Goal: Task Accomplishment & Management: Use online tool/utility

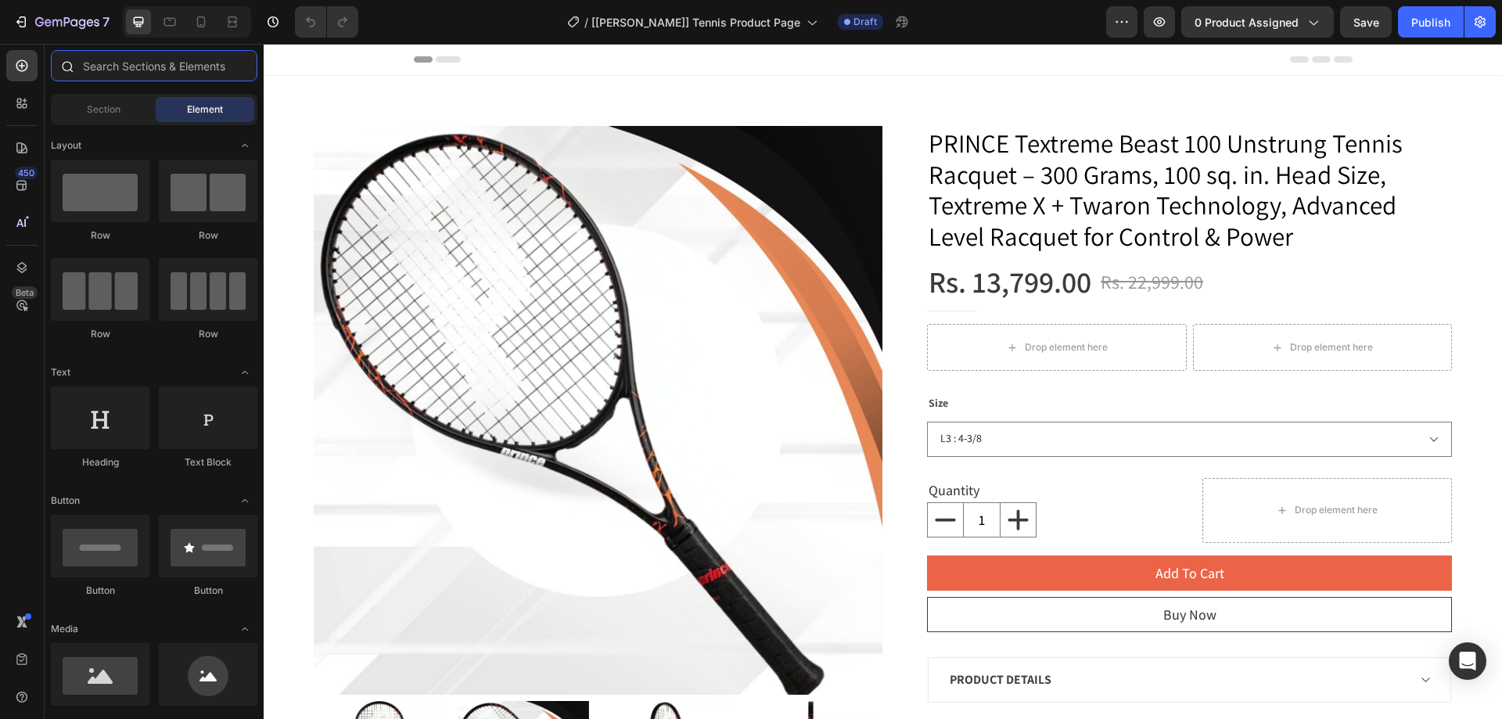
click at [120, 68] on input "text" at bounding box center [154, 65] width 206 height 31
click at [769, 204] on img at bounding box center [598, 410] width 569 height 569
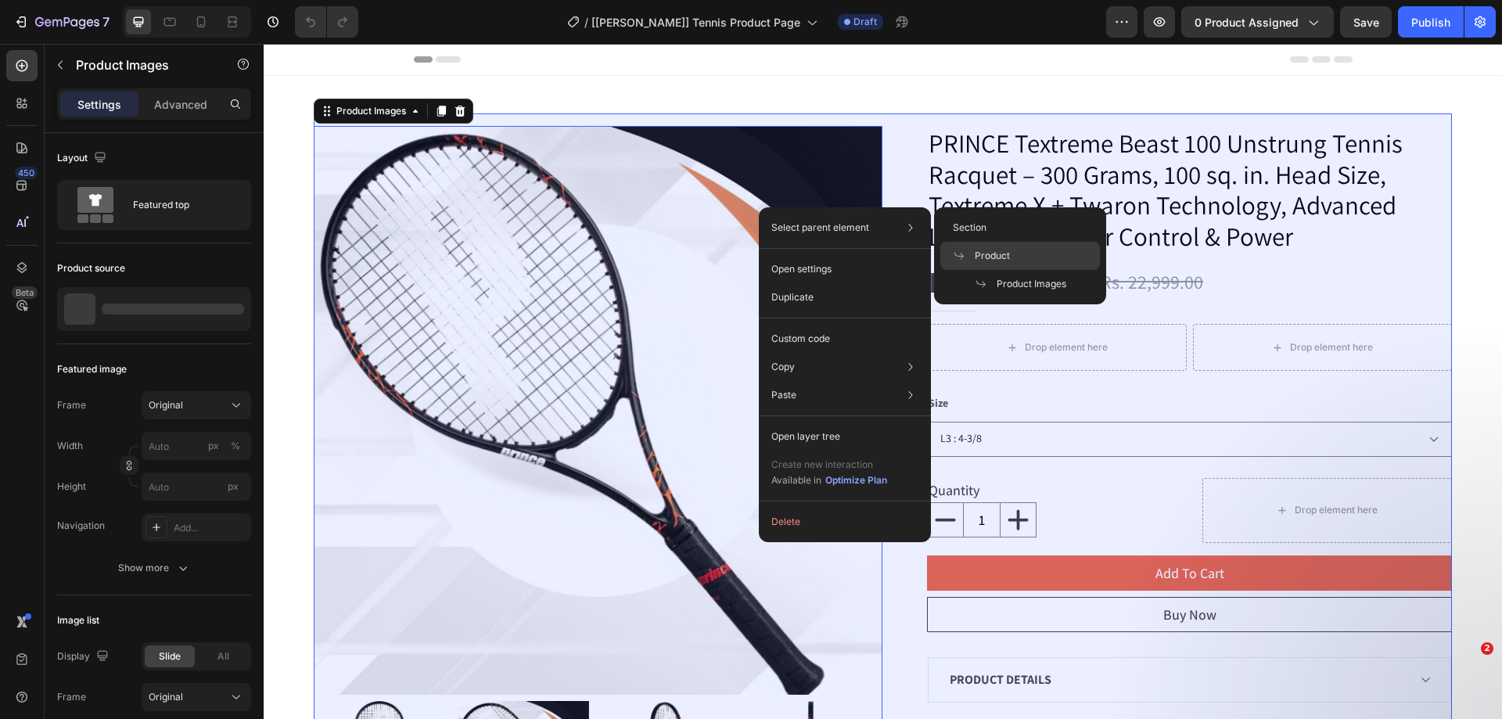
drag, startPoint x: 1017, startPoint y: 267, endPoint x: 9, endPoint y: 262, distance: 1008.8
click at [1017, 267] on div "Product" at bounding box center [1020, 256] width 160 height 28
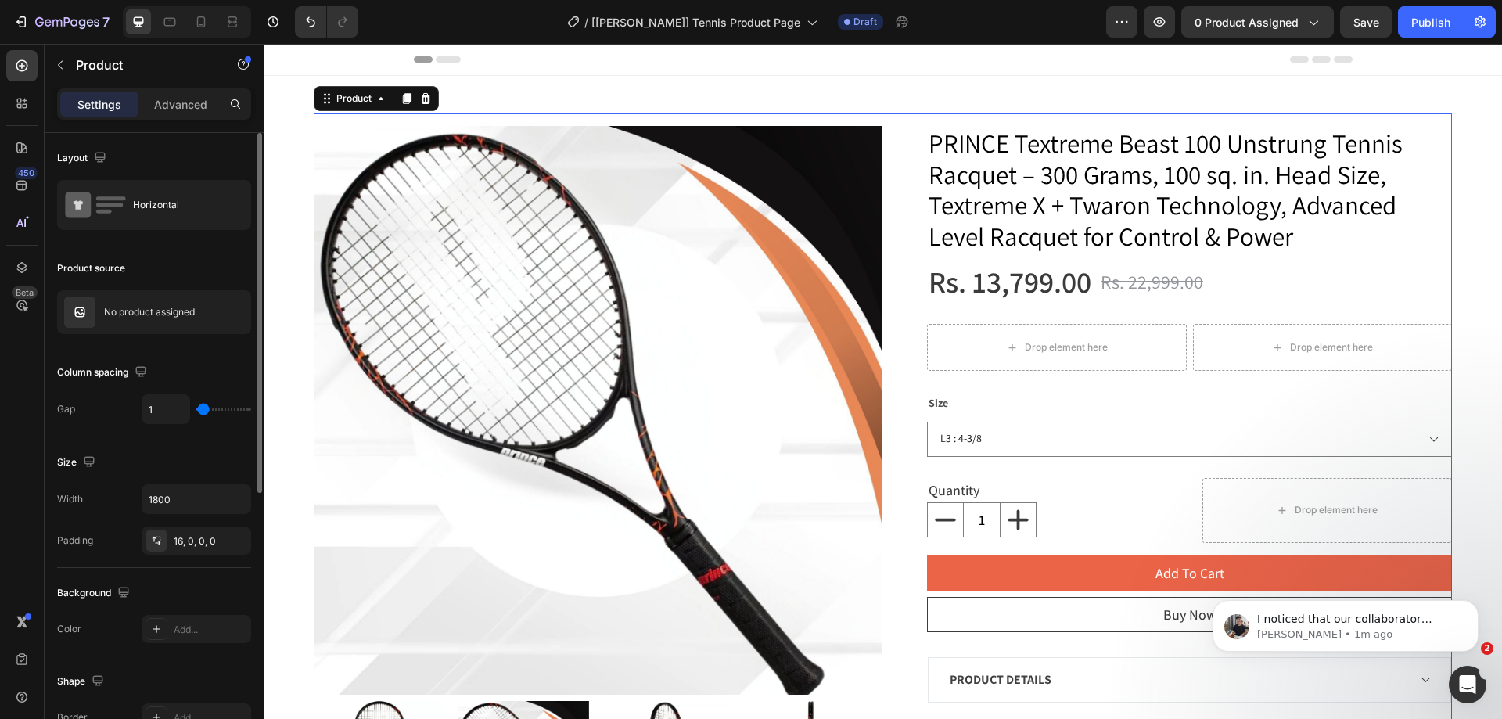
click at [167, 316] on p "No product assigned" at bounding box center [149, 312] width 91 height 11
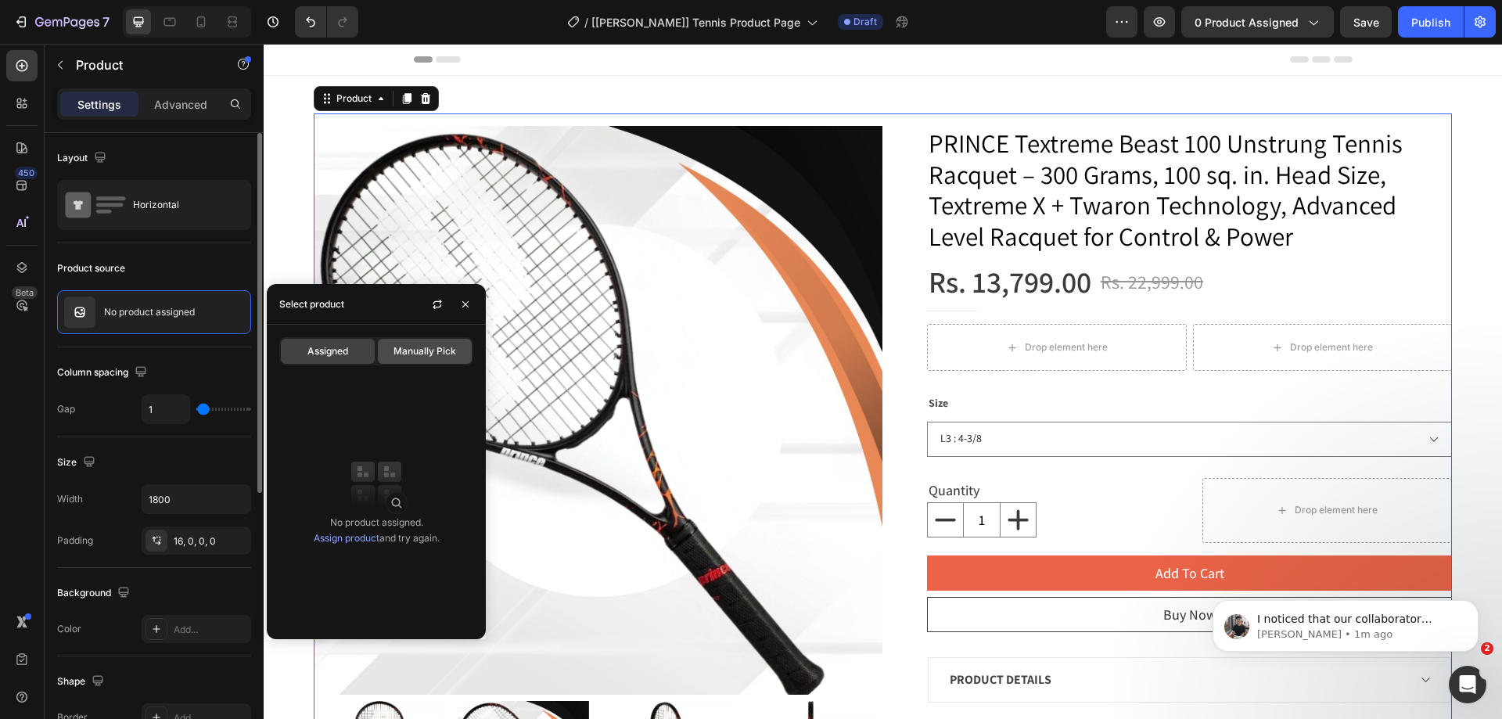
click at [389, 350] on div "Manually Pick" at bounding box center [425, 351] width 94 height 25
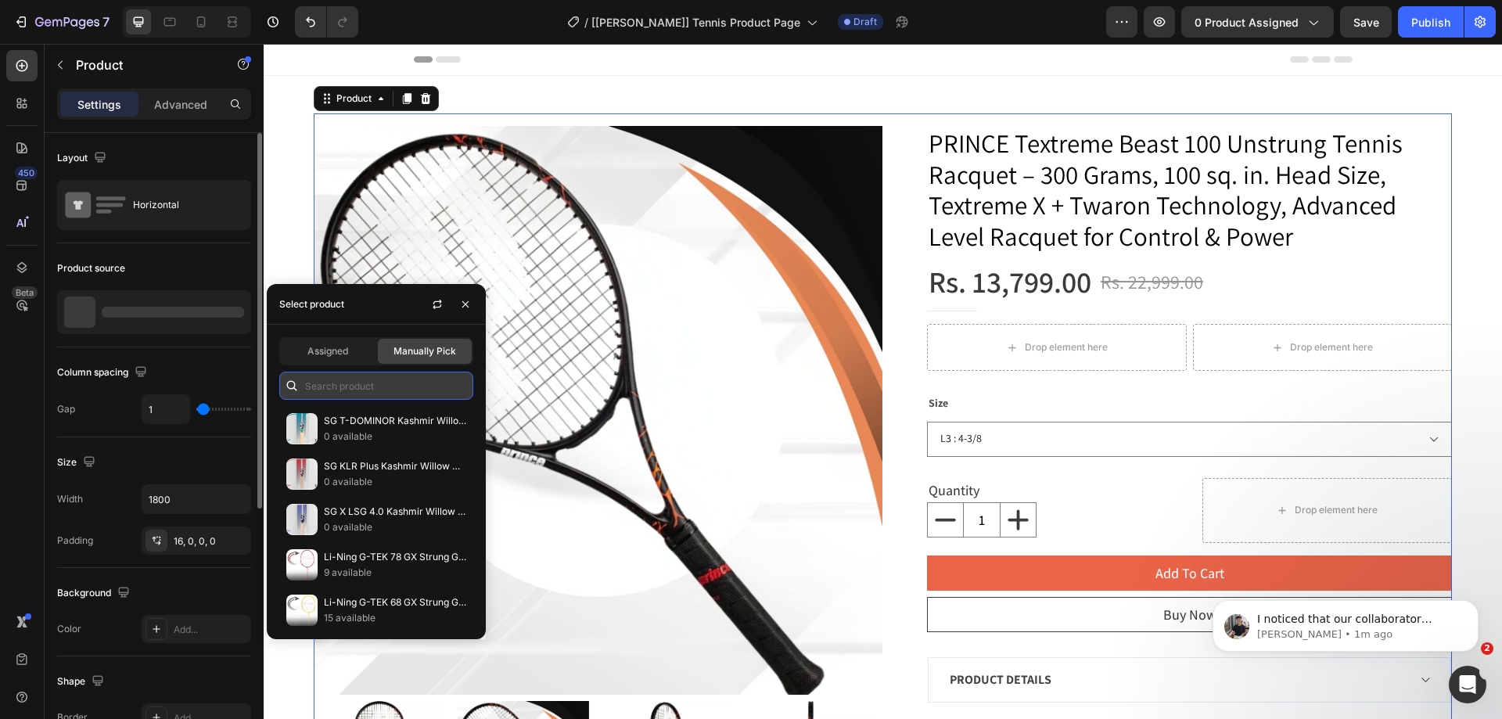
click at [393, 388] on input "text" at bounding box center [376, 385] width 194 height 28
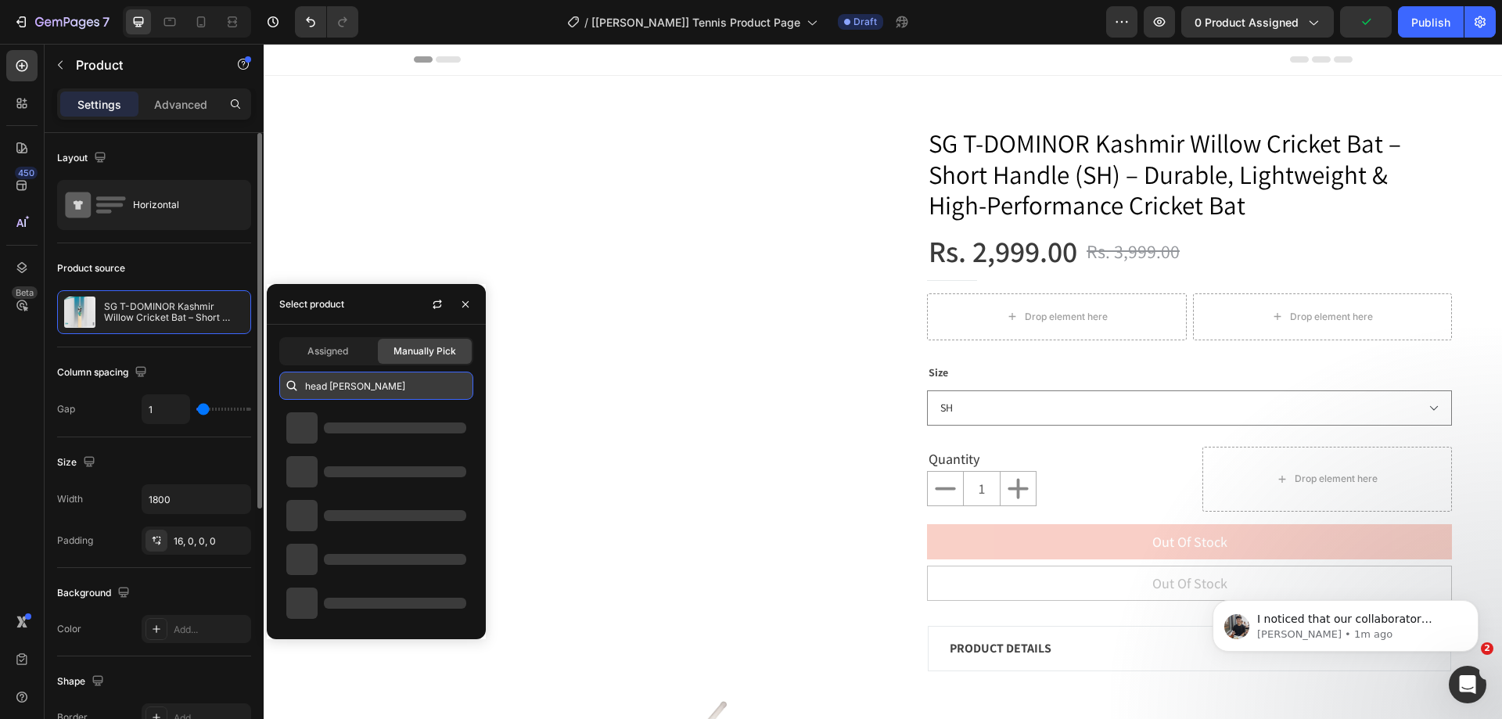
type input "head novak"
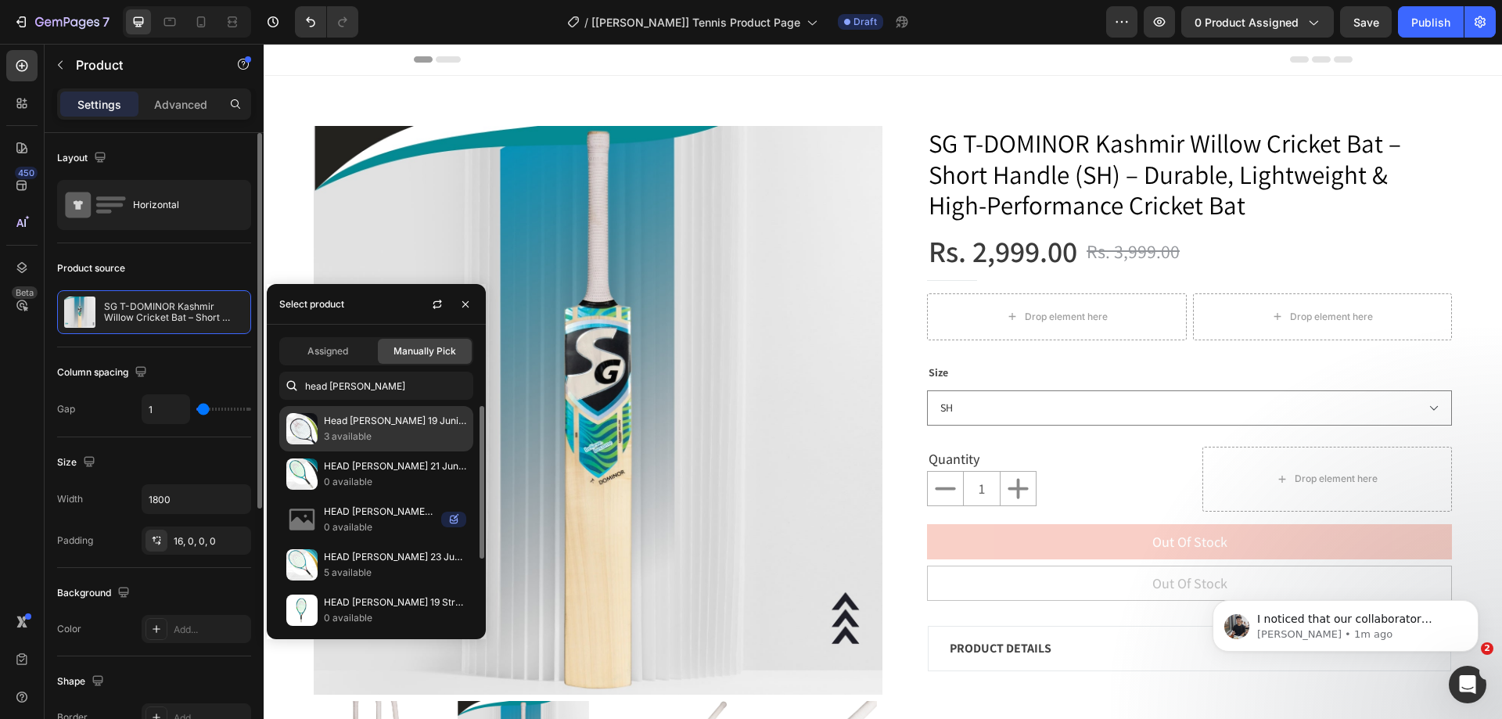
click at [395, 437] on p "3 available" at bounding box center [395, 437] width 142 height 16
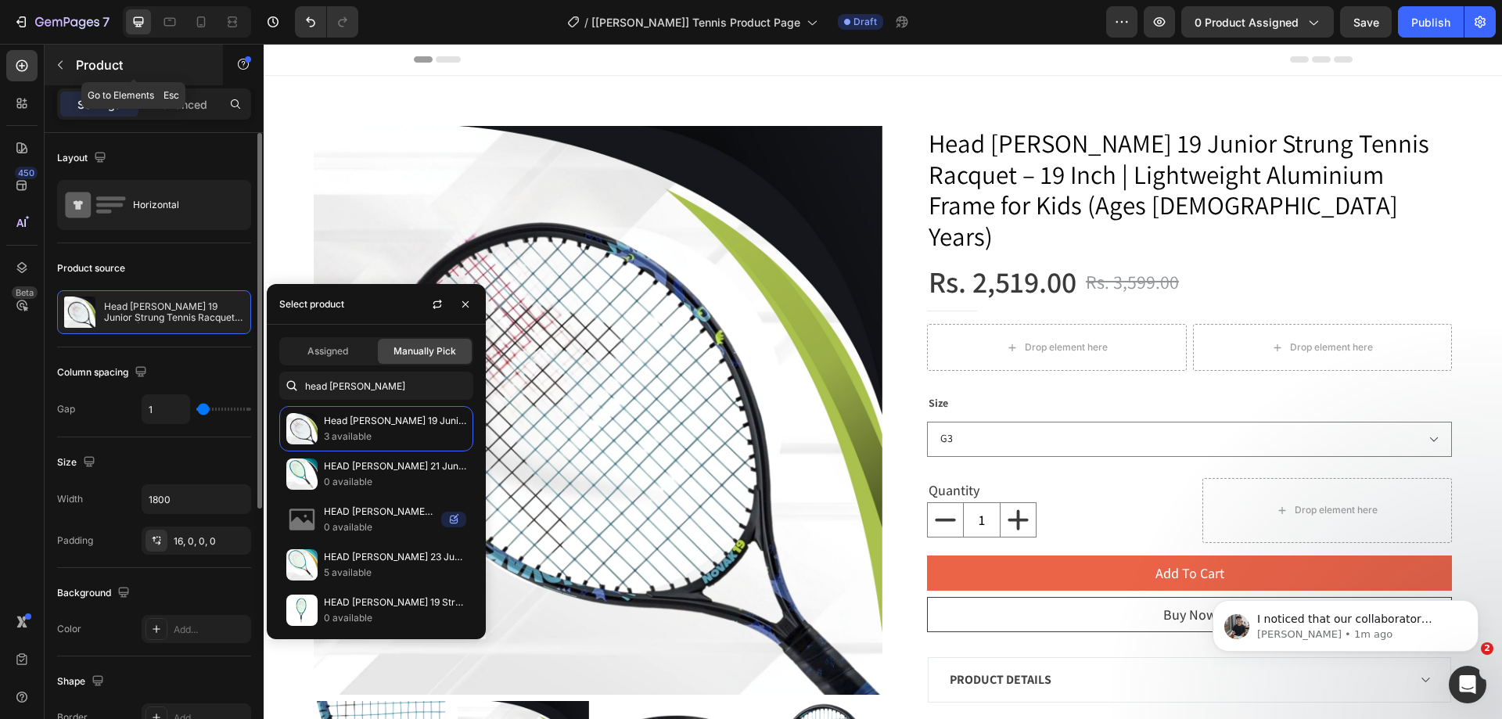
click at [65, 72] on button "button" at bounding box center [60, 64] width 25 height 25
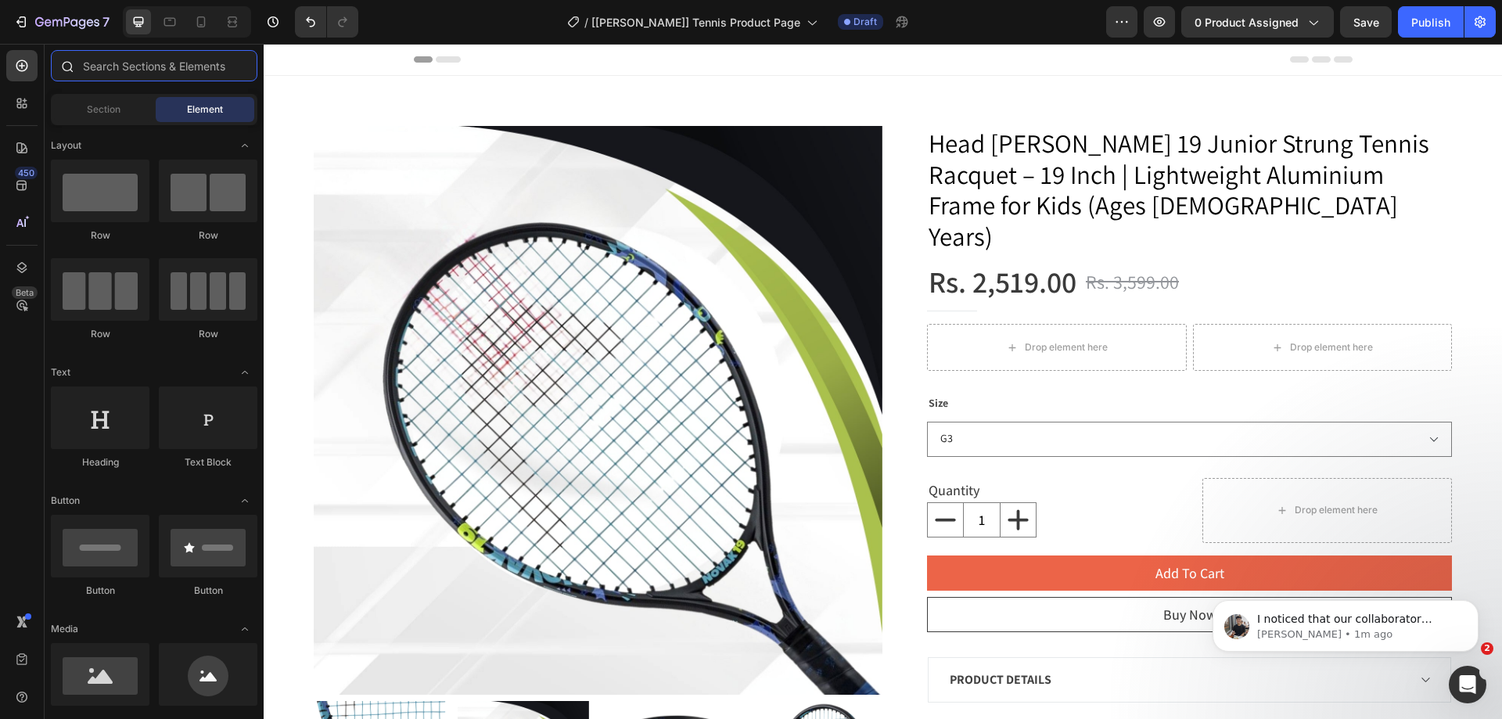
click at [109, 70] on input "text" at bounding box center [154, 65] width 206 height 31
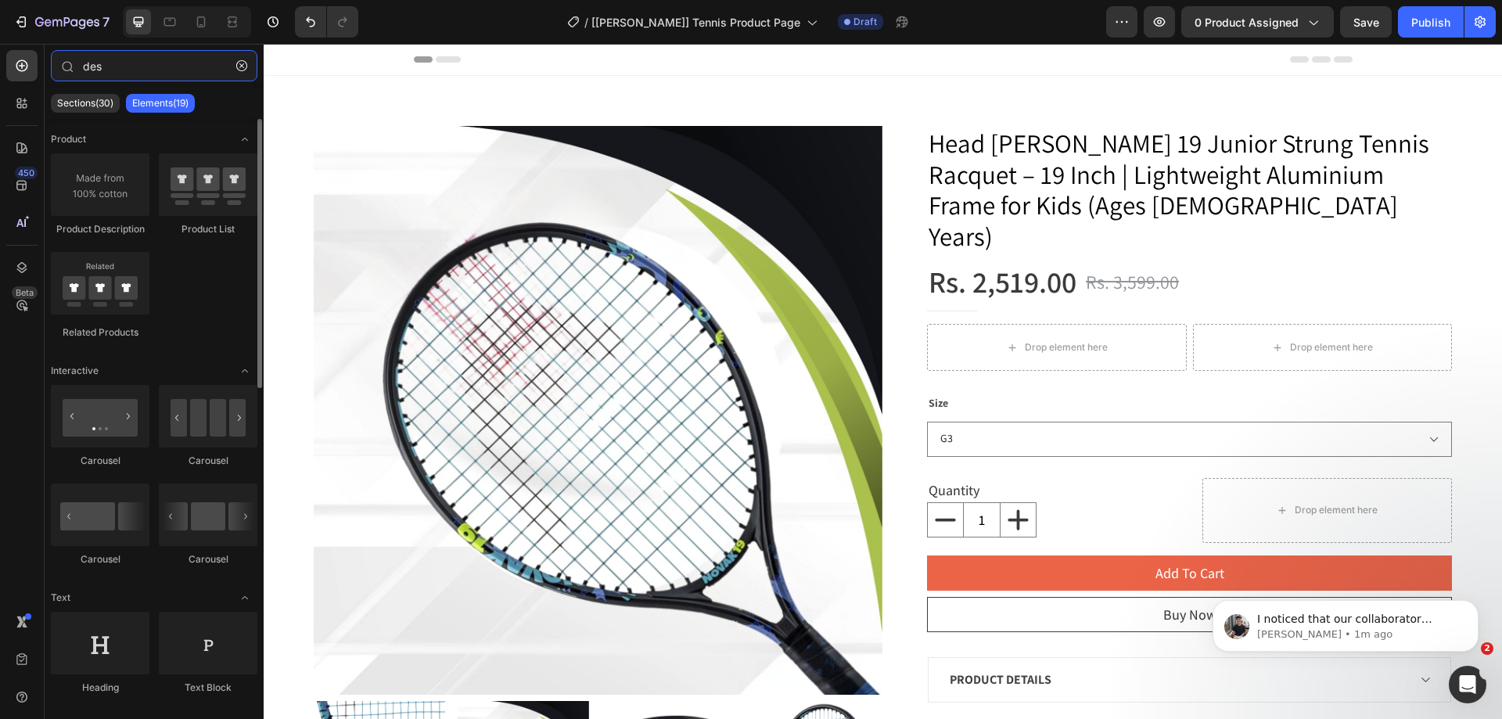
type input "des"
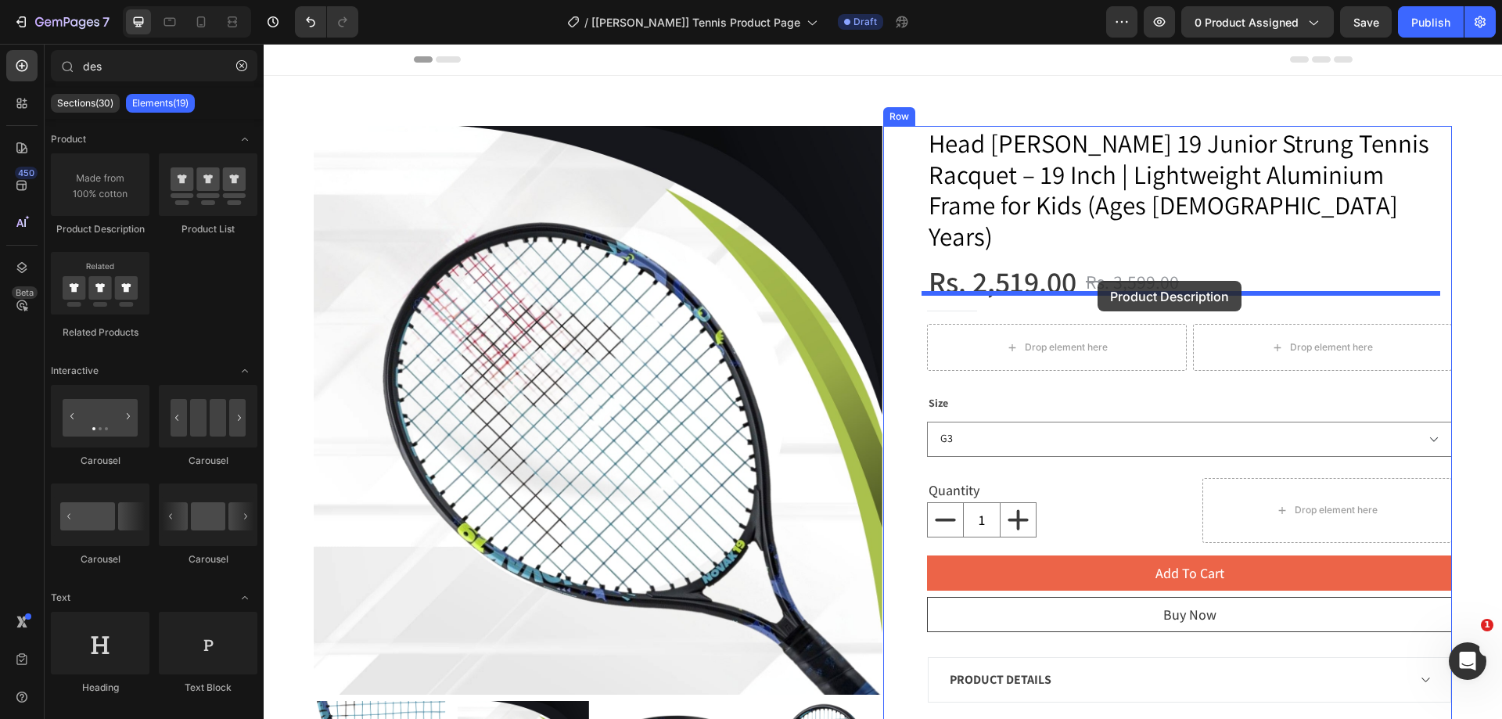
drag, startPoint x: 474, startPoint y: 281, endPoint x: 1097, endPoint y: 281, distance: 623.3
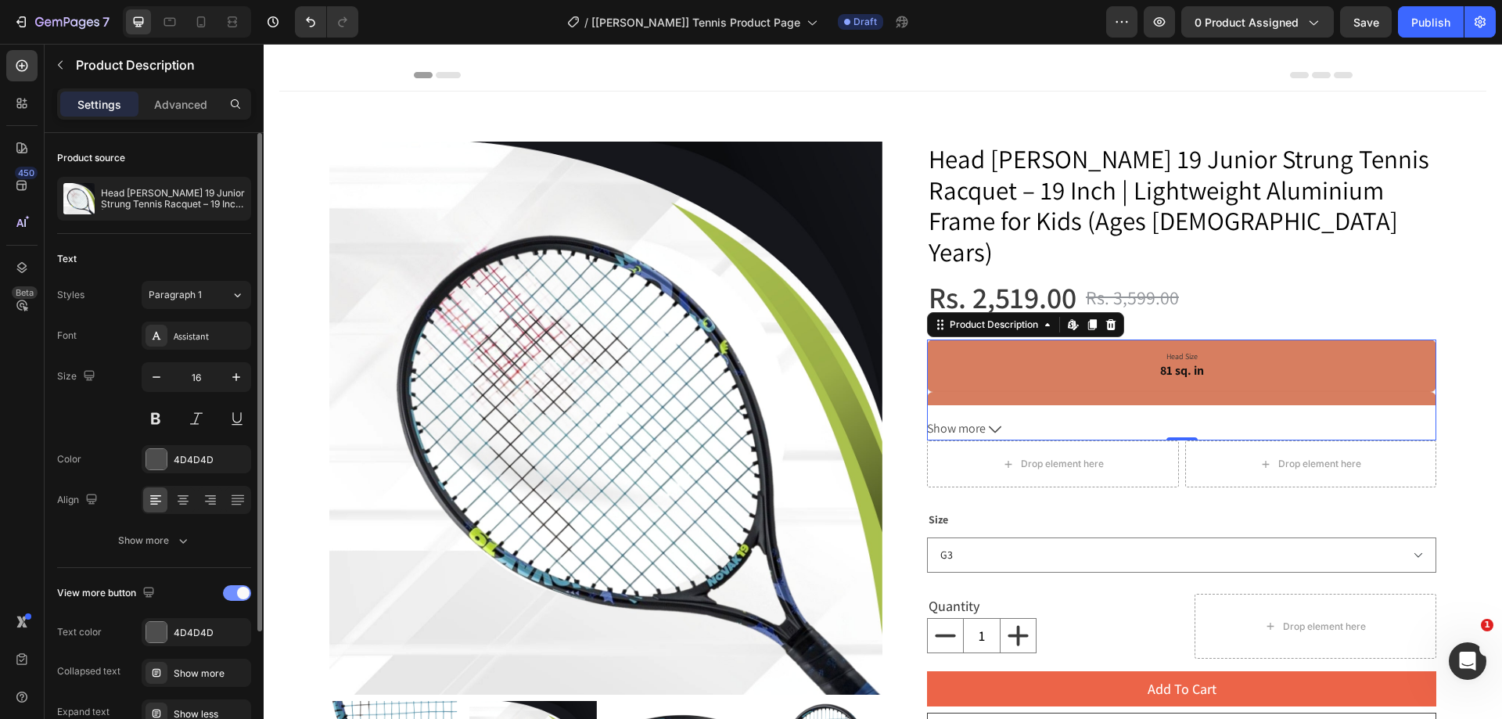
click at [237, 593] on span at bounding box center [243, 593] width 13 height 13
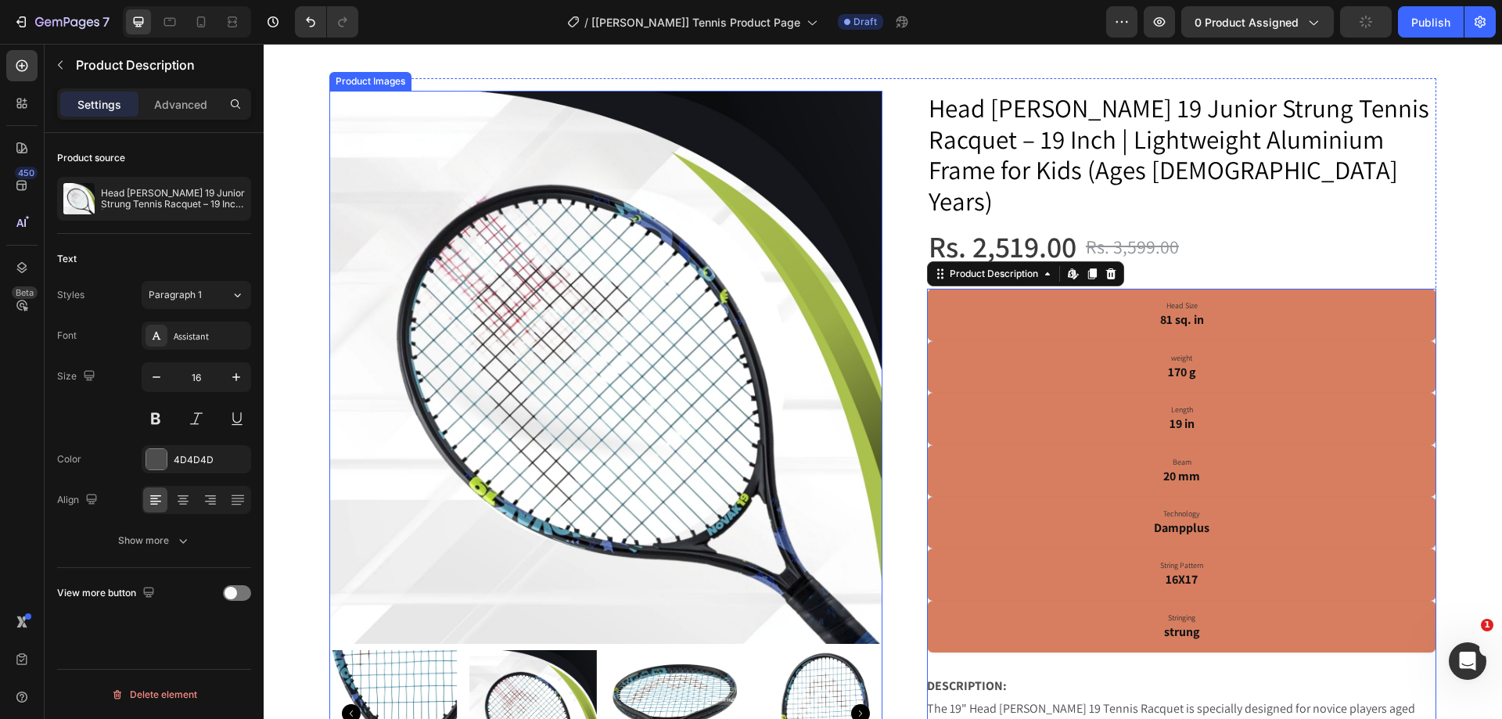
scroll to position [78, 0]
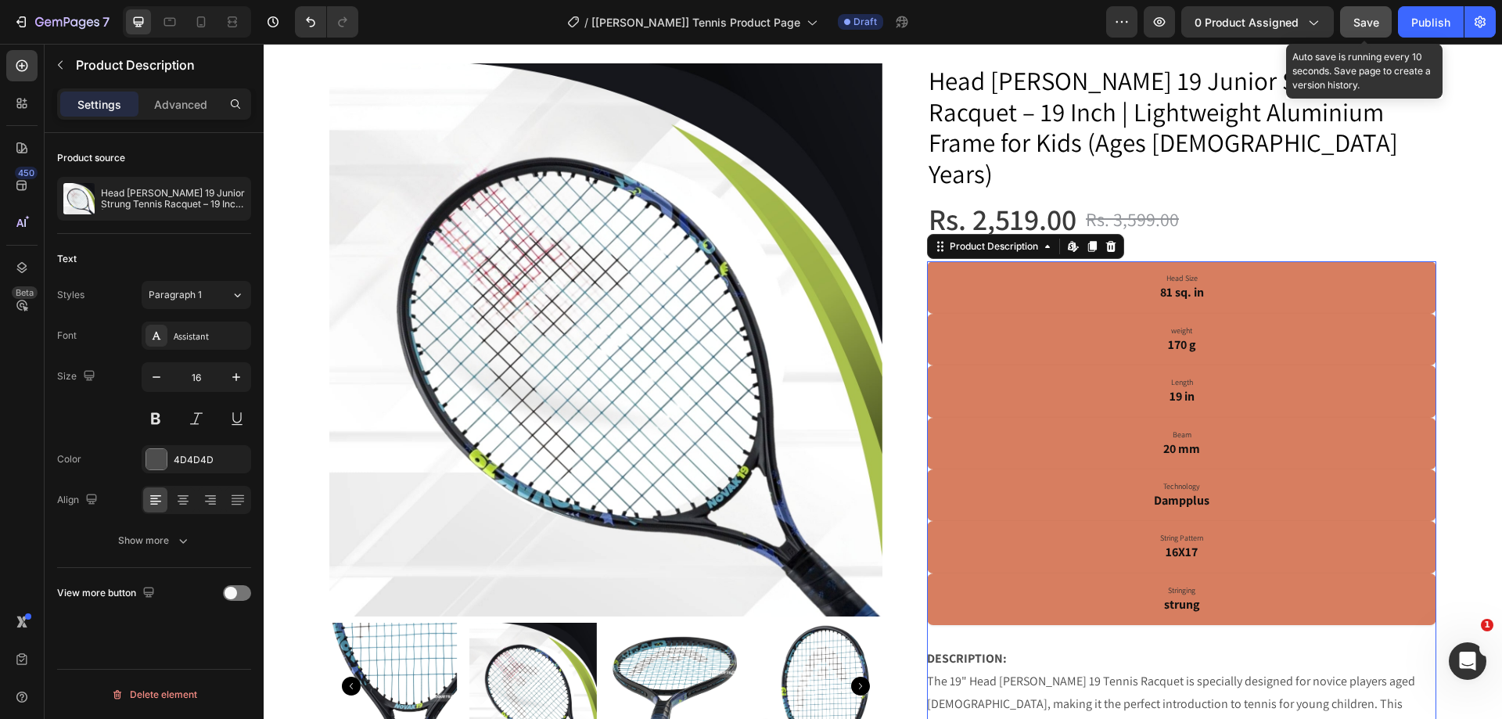
click at [1363, 21] on span "Save" at bounding box center [1366, 22] width 26 height 13
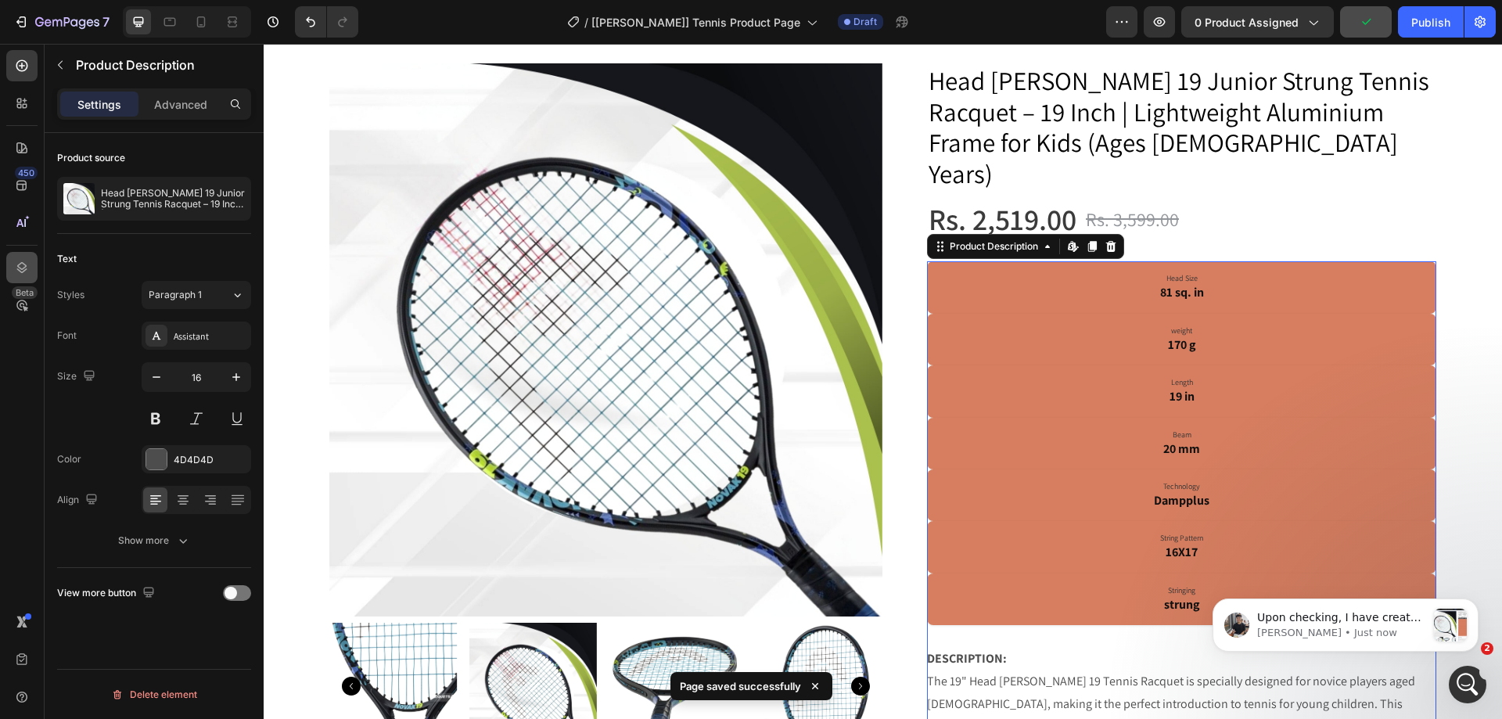
scroll to position [0, 0]
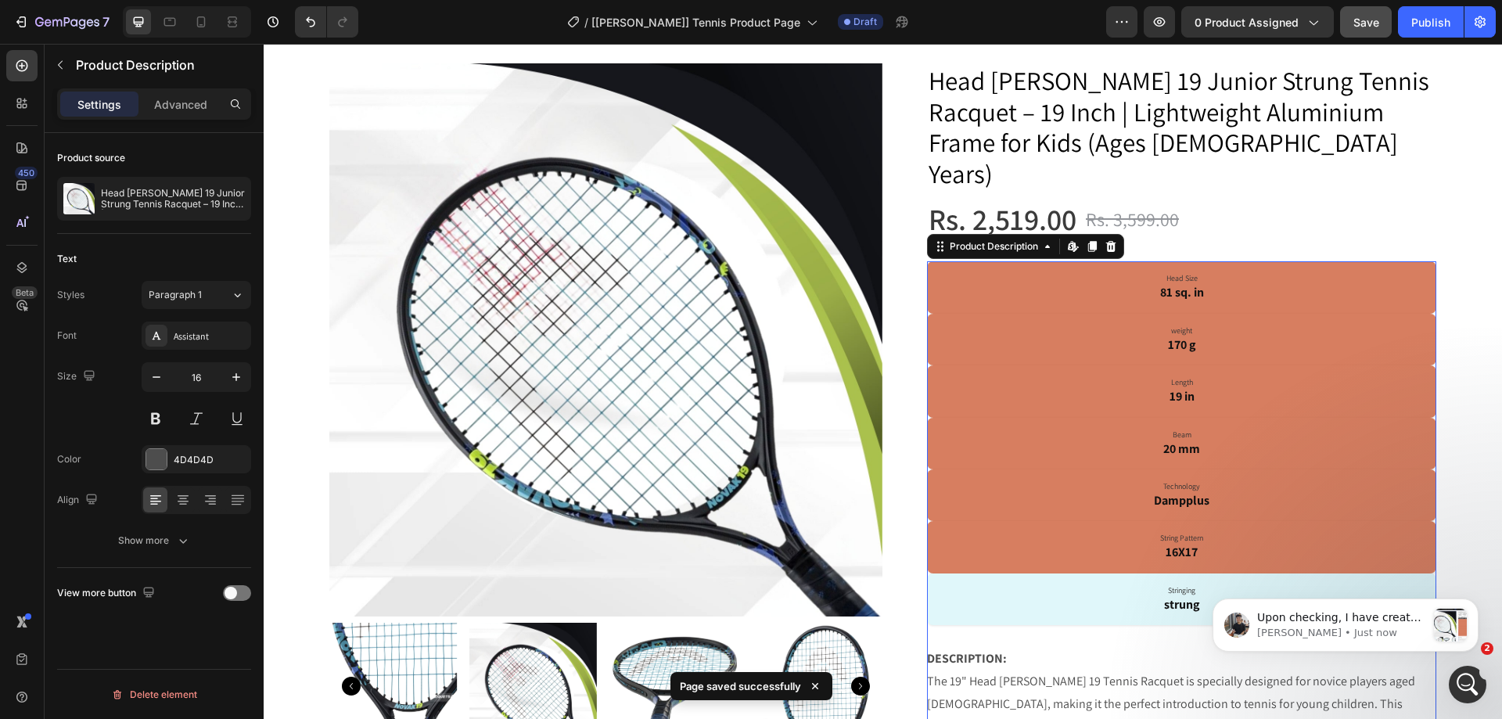
drag, startPoint x: 1141, startPoint y: 569, endPoint x: 1132, endPoint y: 552, distance: 19.6
click at [1141, 585] on p "Stringing strung" at bounding box center [1181, 599] width 486 height 28
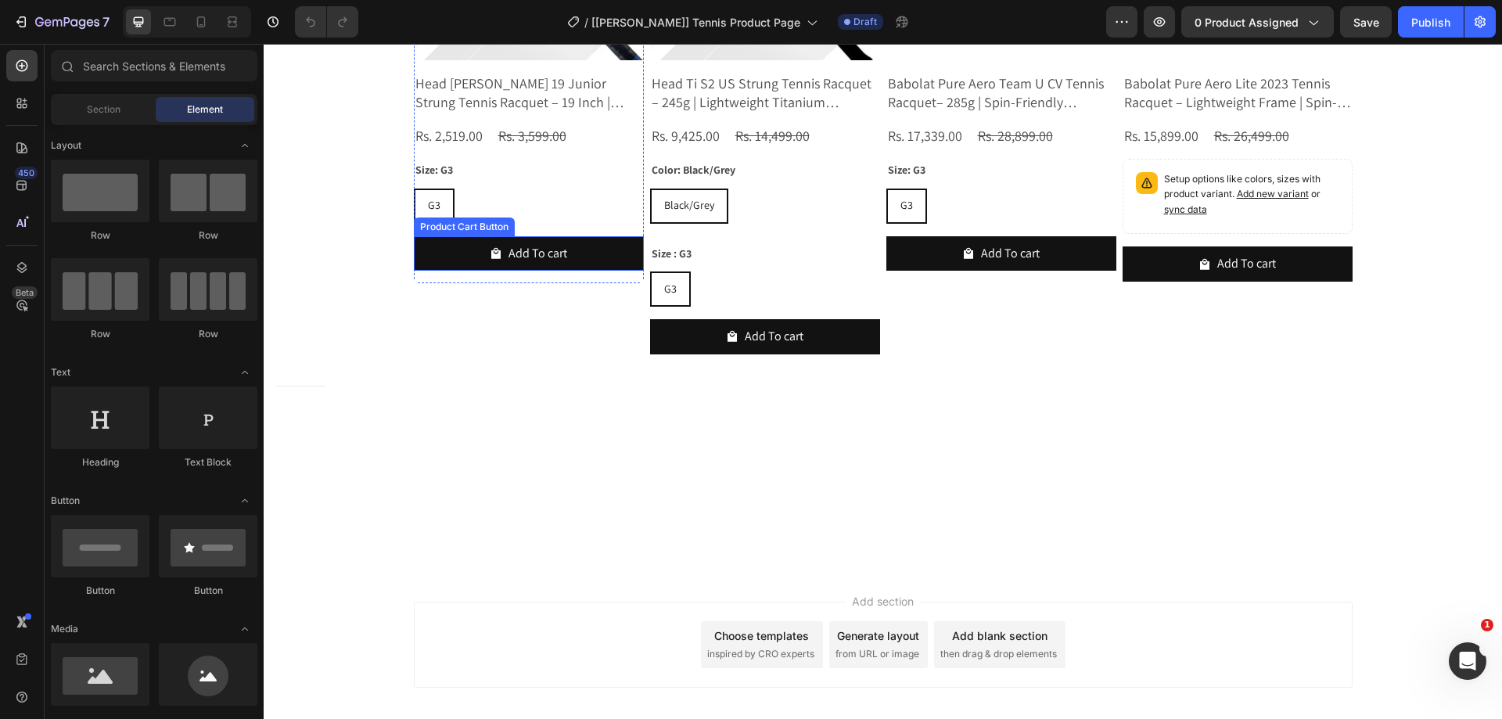
scroll to position [2207, 0]
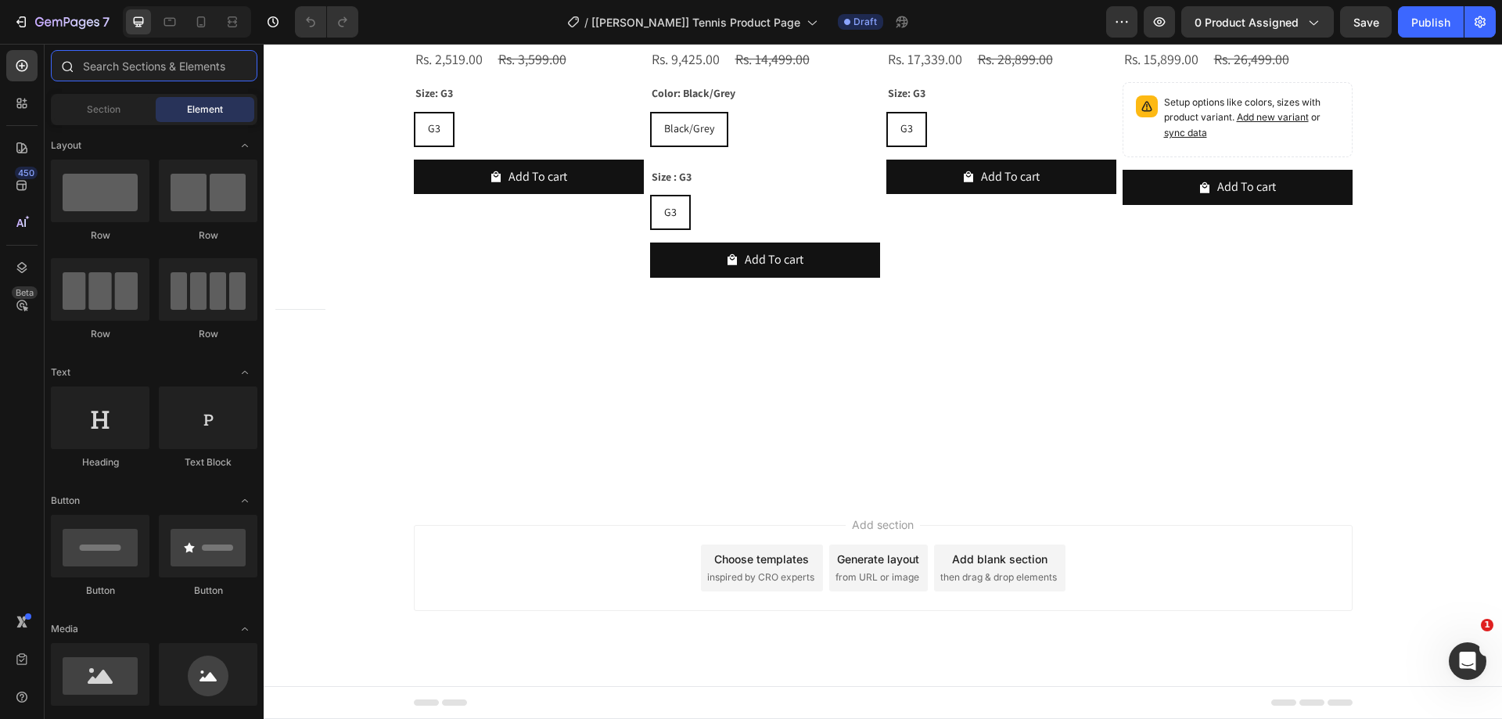
click at [163, 70] on input "text" at bounding box center [154, 65] width 206 height 31
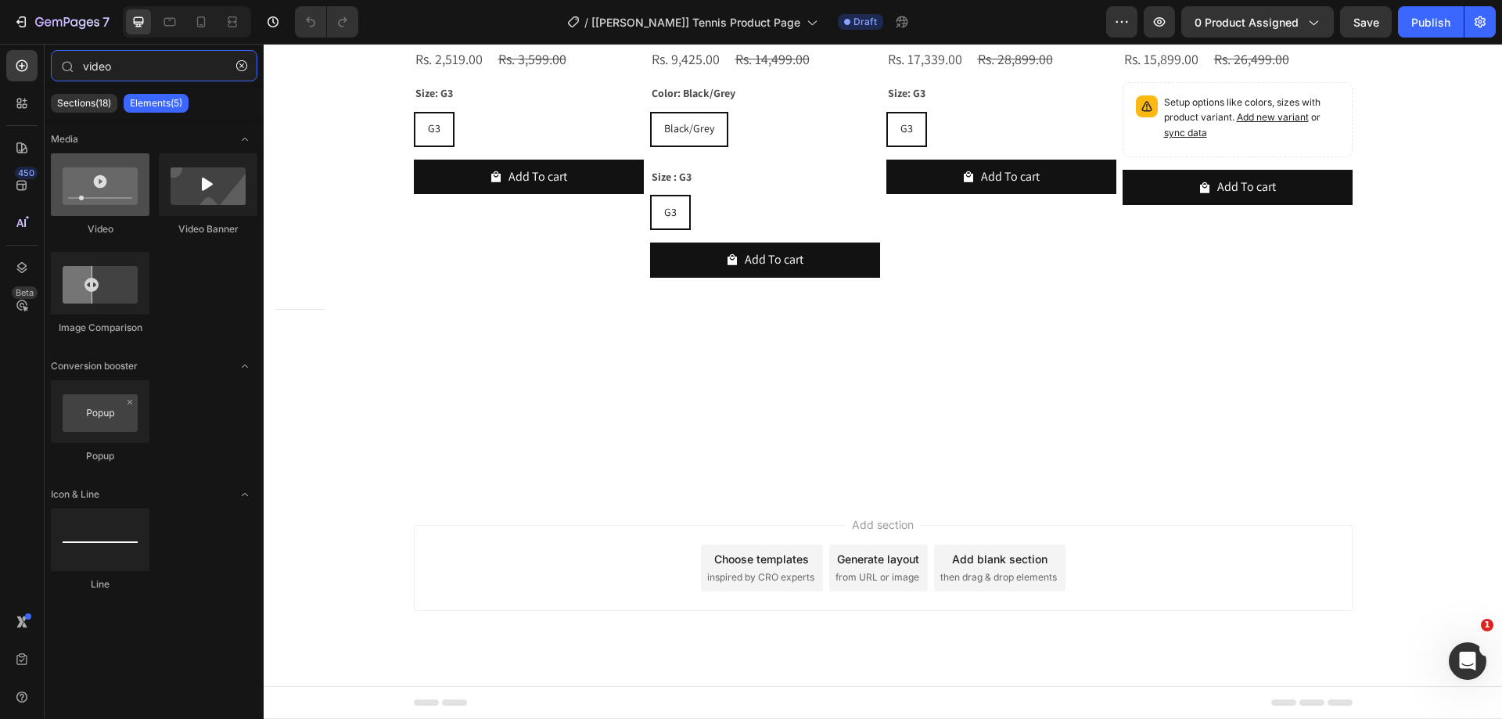
scroll to position [0, 0]
type input "video"
drag, startPoint x: 385, startPoint y: 240, endPoint x: 598, endPoint y: 472, distance: 315.5
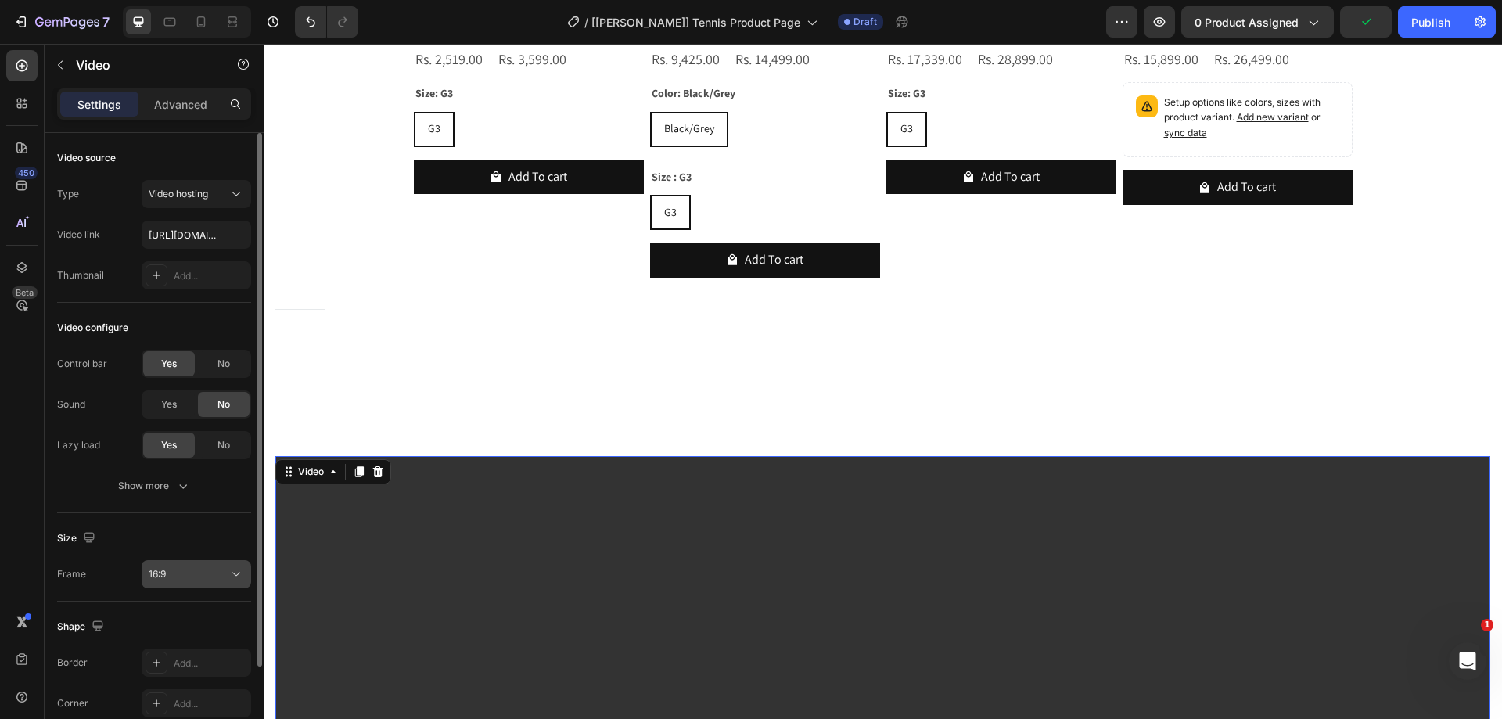
scroll to position [114, 0]
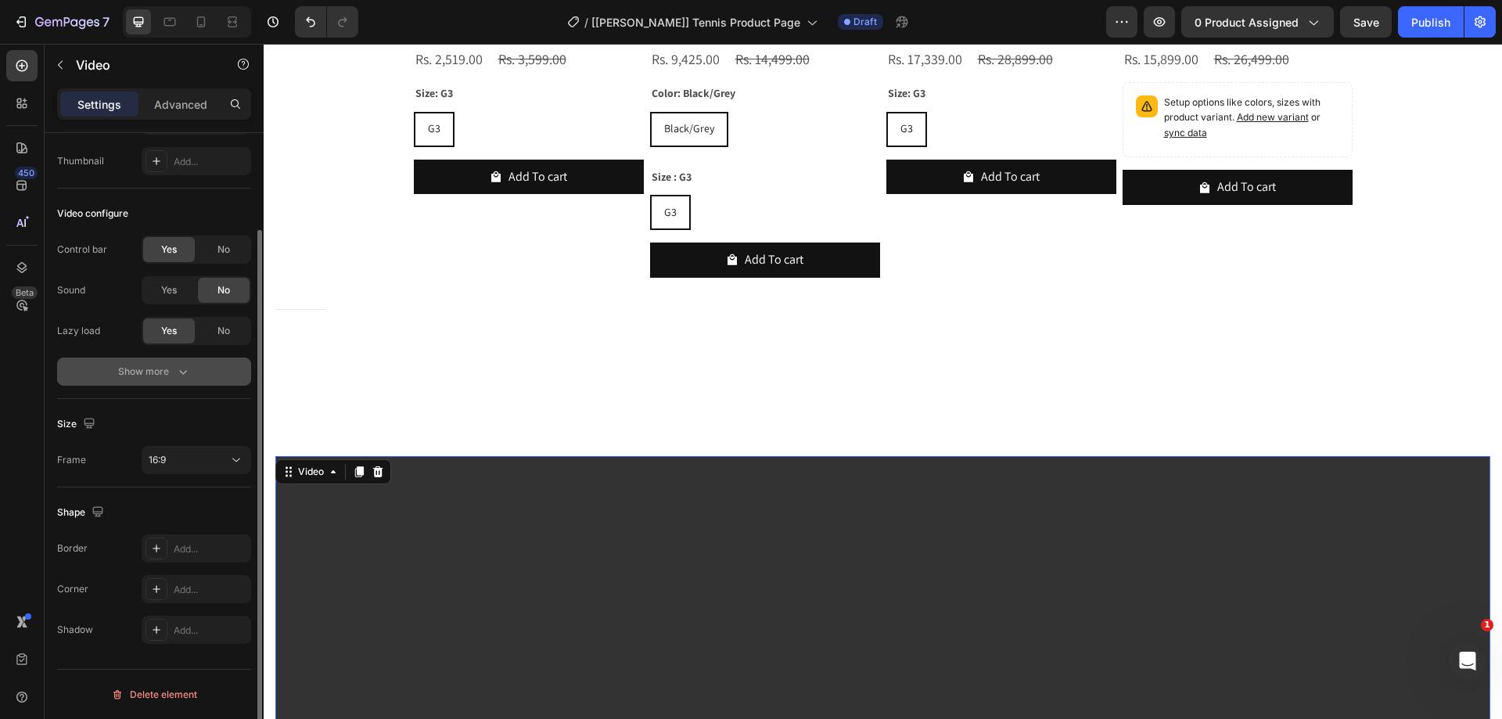
click at [126, 384] on button "Show more" at bounding box center [154, 371] width 194 height 28
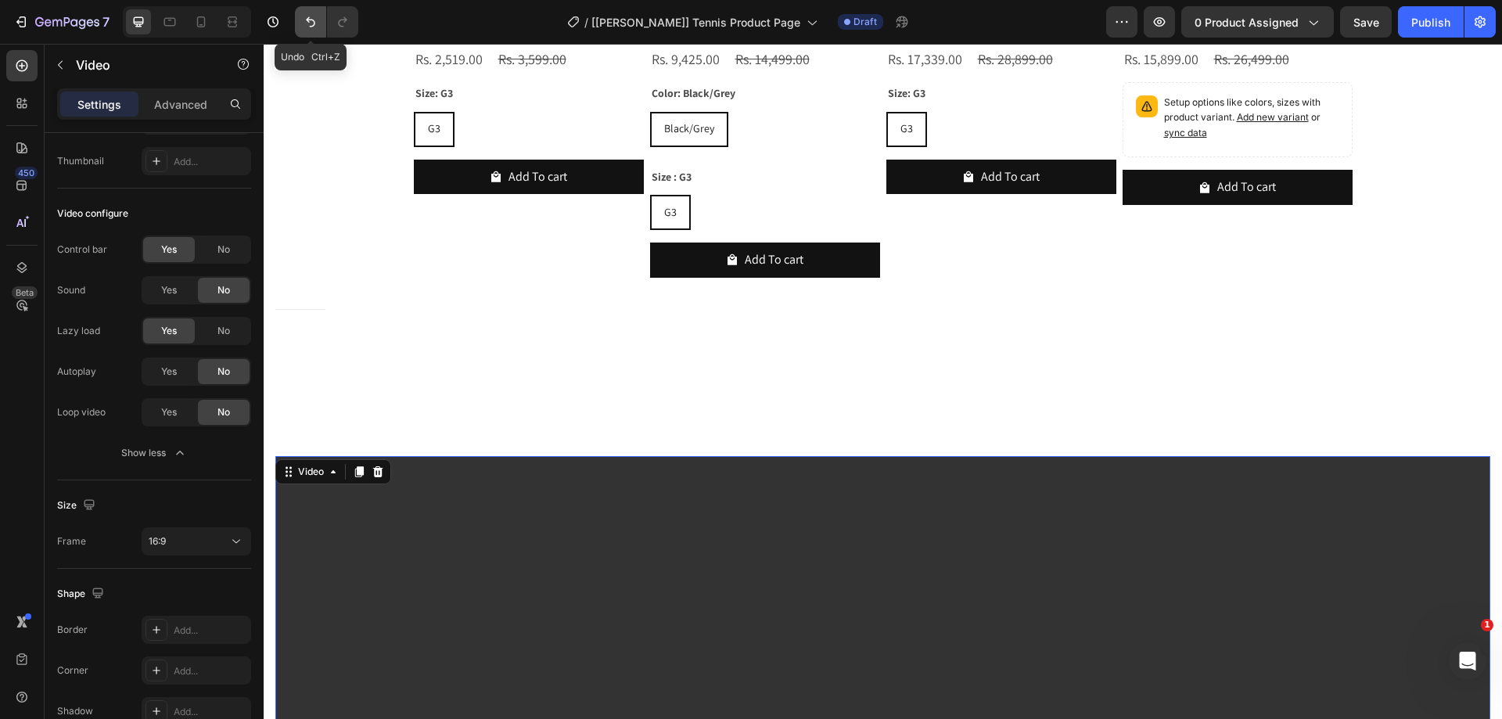
click at [310, 21] on icon "Undo/Redo" at bounding box center [311, 22] width 16 height 16
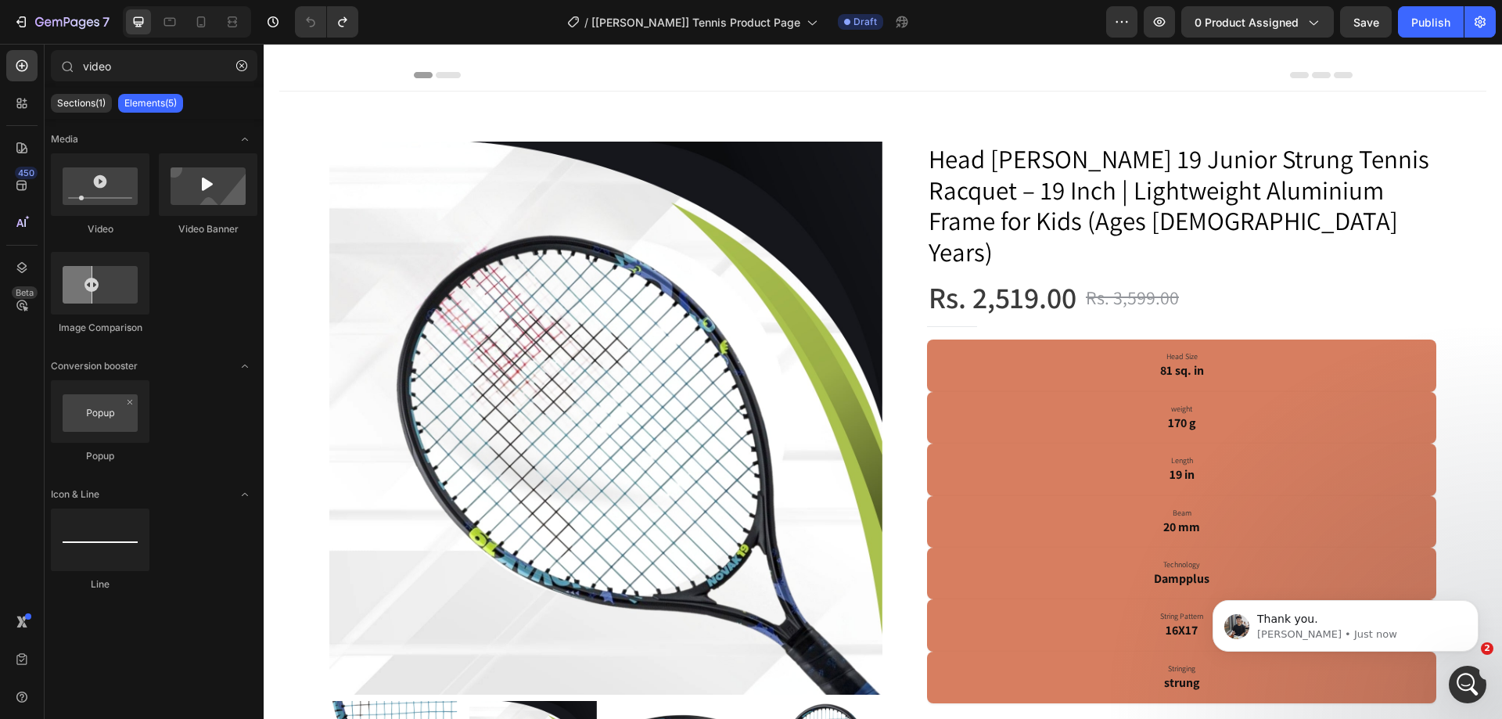
scroll to position [0, 0]
